Goal: Book appointment/travel/reservation

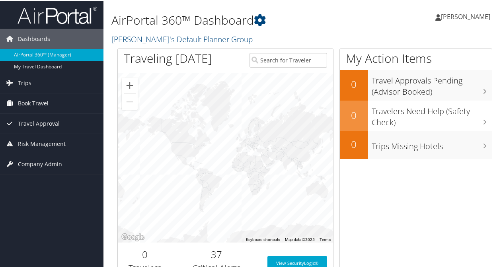
click at [37, 102] on span "Book Travel" at bounding box center [33, 103] width 31 height 20
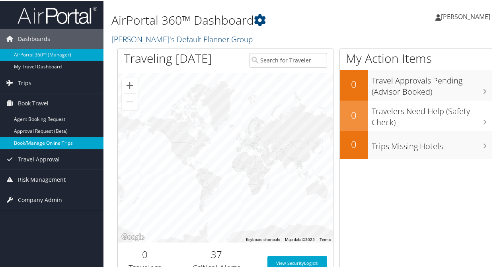
click at [41, 140] on link "Book/Manage Online Trips" at bounding box center [51, 142] width 103 height 12
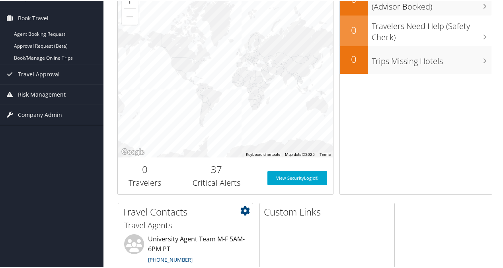
scroll to position [119, 0]
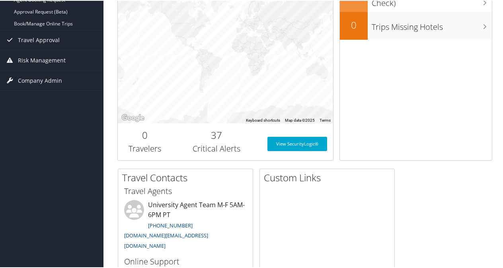
click at [418, 180] on div "Travel Contacts Small Medium Travel Agents University Agent Team M-F 5AM-6PM PT…" at bounding box center [304, 247] width 387 height 159
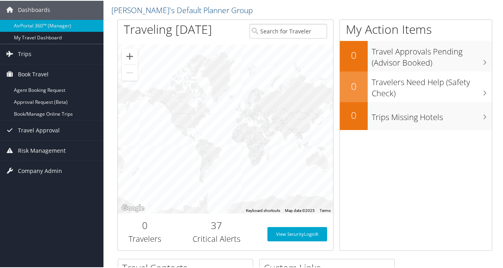
scroll to position [0, 0]
